Goal: Go to known website: Access a specific website the user already knows

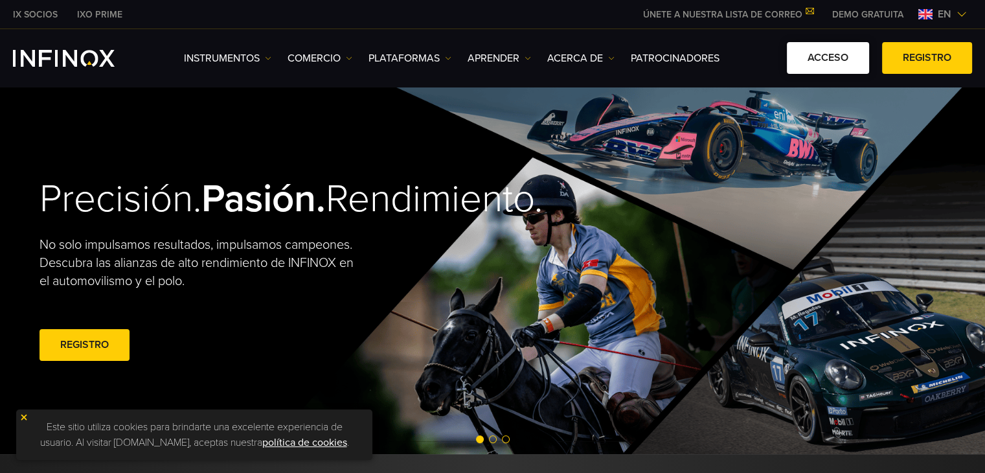
click at [834, 52] on font "ACCESO" at bounding box center [828, 57] width 41 height 13
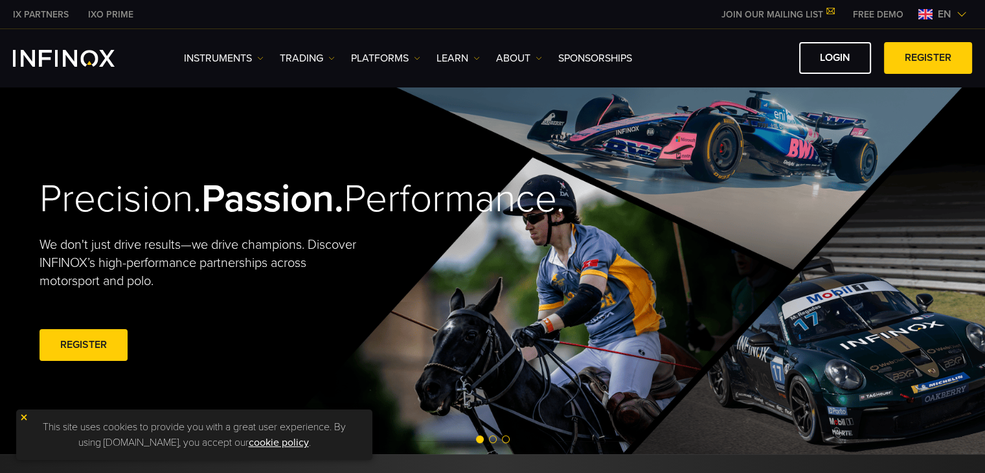
click at [938, 16] on span "en" at bounding box center [945, 14] width 24 height 16
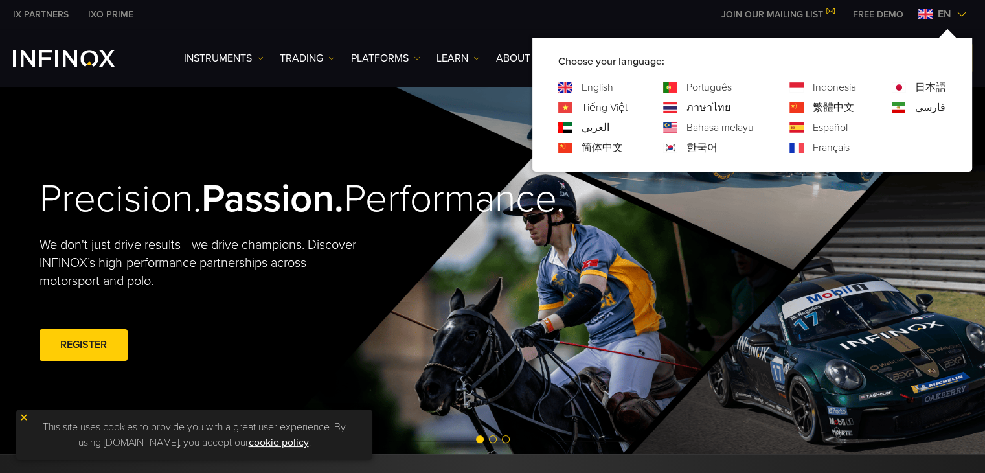
click at [814, 126] on link "Español" at bounding box center [830, 128] width 35 height 16
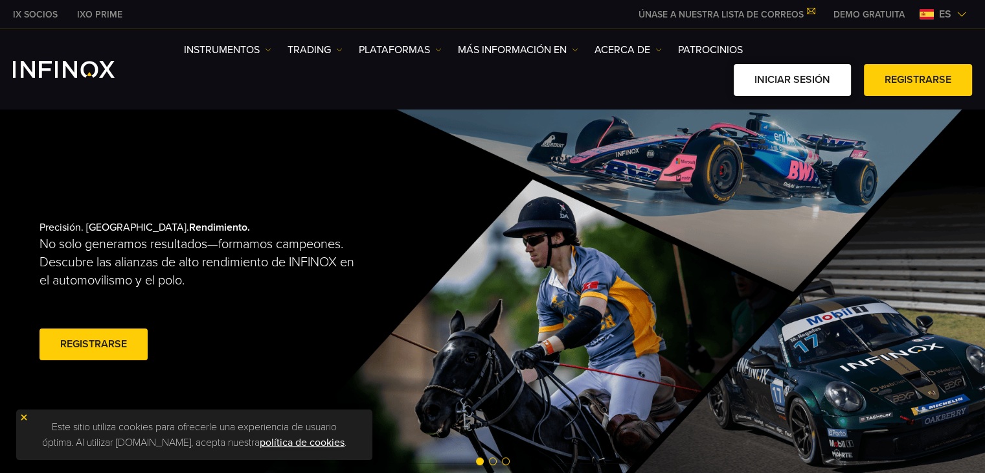
click at [793, 80] on link "Iniciar sesión" at bounding box center [792, 80] width 117 height 32
